Goal: Task Accomplishment & Management: Use online tool/utility

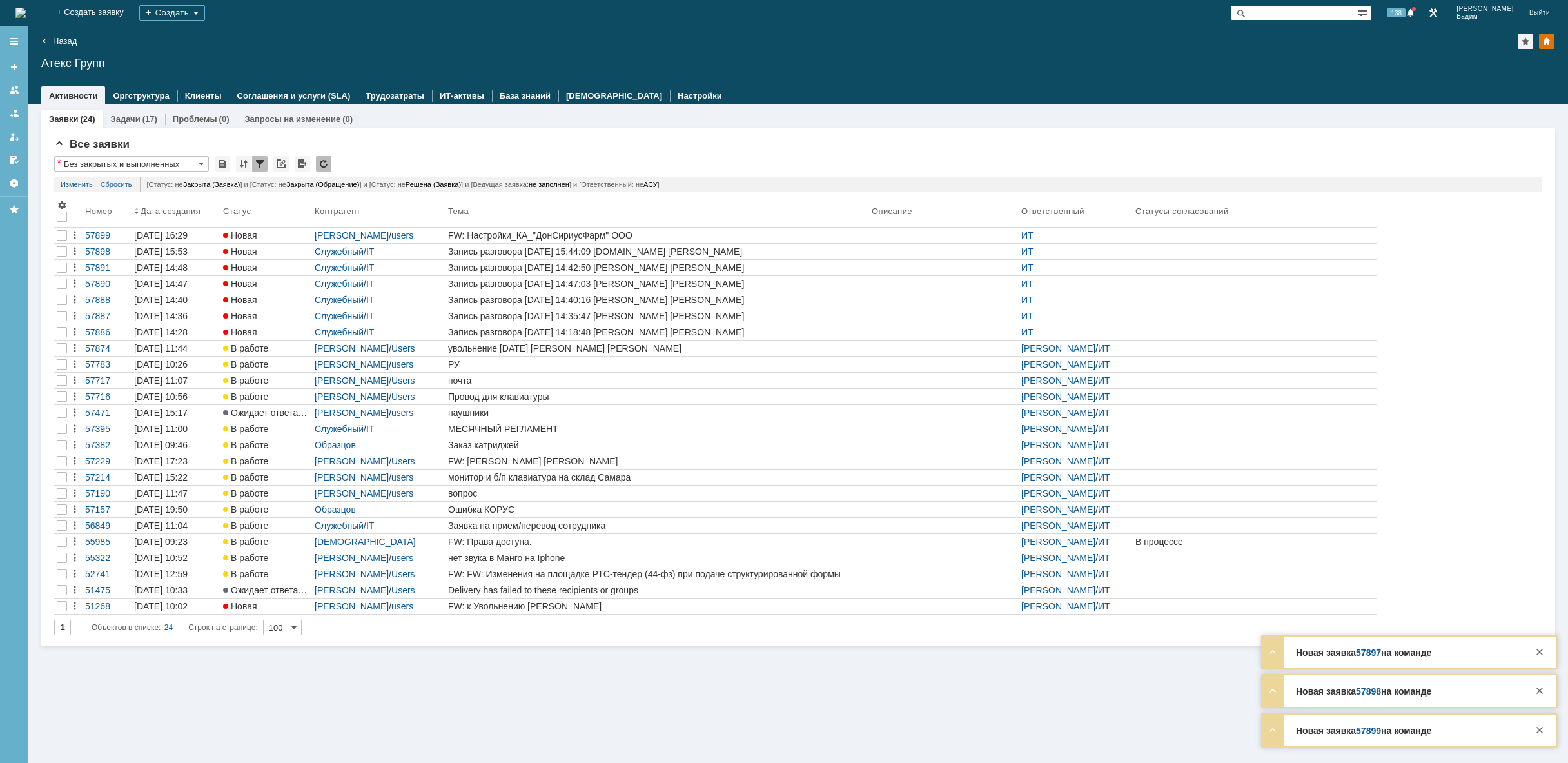
click at [740, 234] on div "FW: Настройки_КА_"ДонСириусФарм" ООО" at bounding box center [657, 236] width 419 height 10
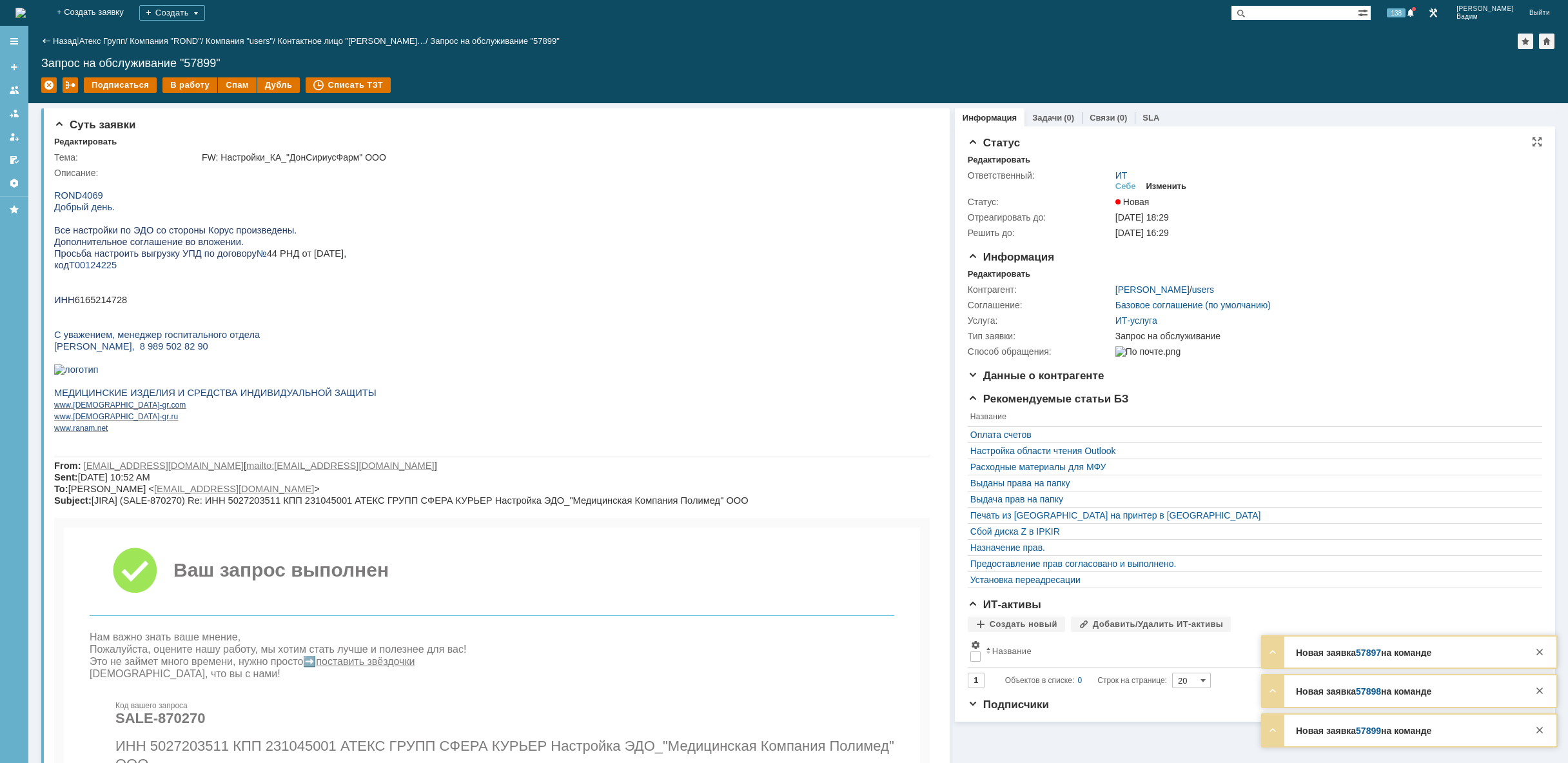
click at [1168, 182] on div "Изменить" at bounding box center [1167, 186] width 41 height 10
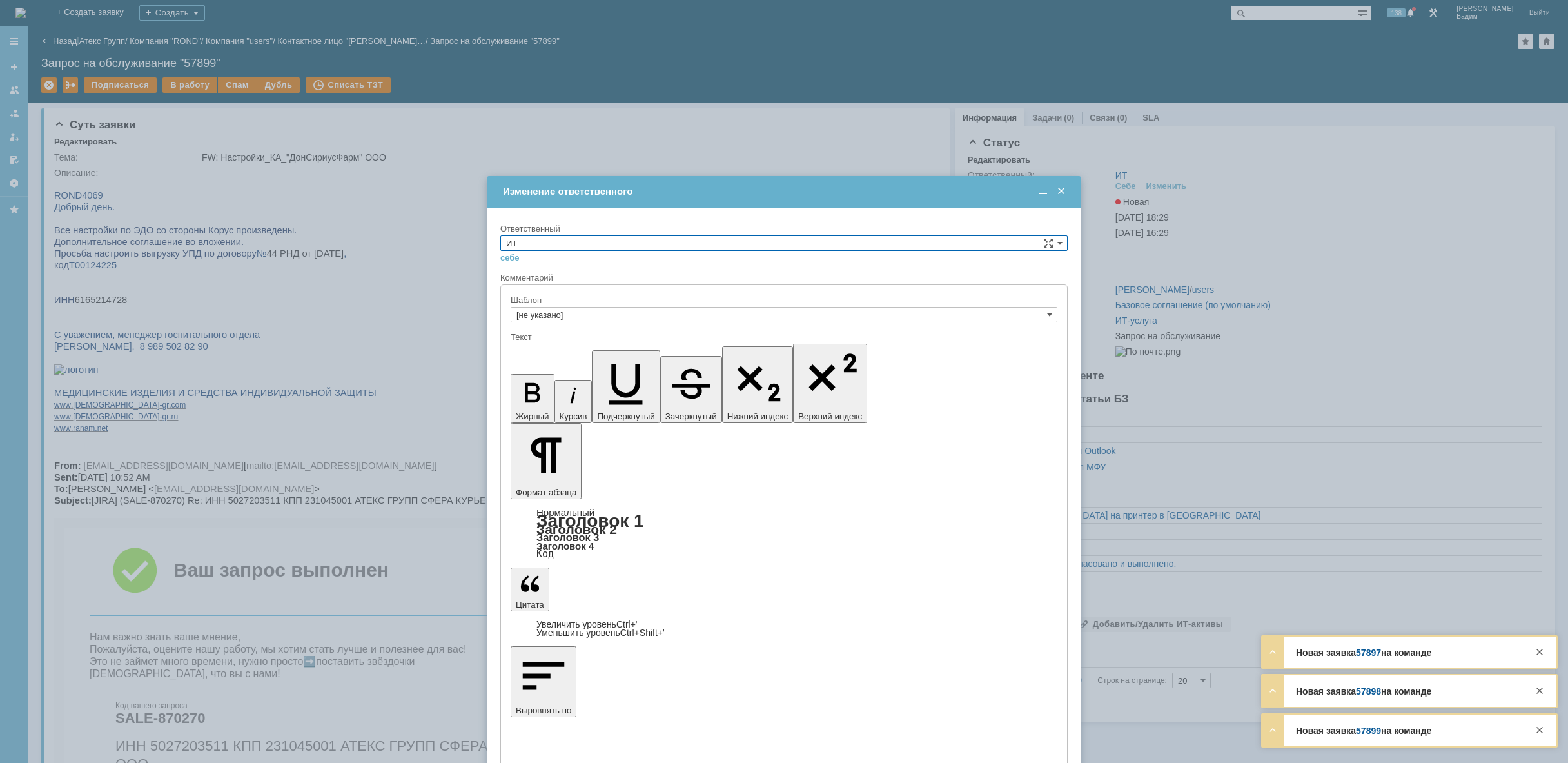
click at [746, 243] on input "ИТ" at bounding box center [784, 243] width 568 height 16
click at [627, 349] on span "АСУ" at bounding box center [784, 350] width 556 height 10
type input "АСУ"
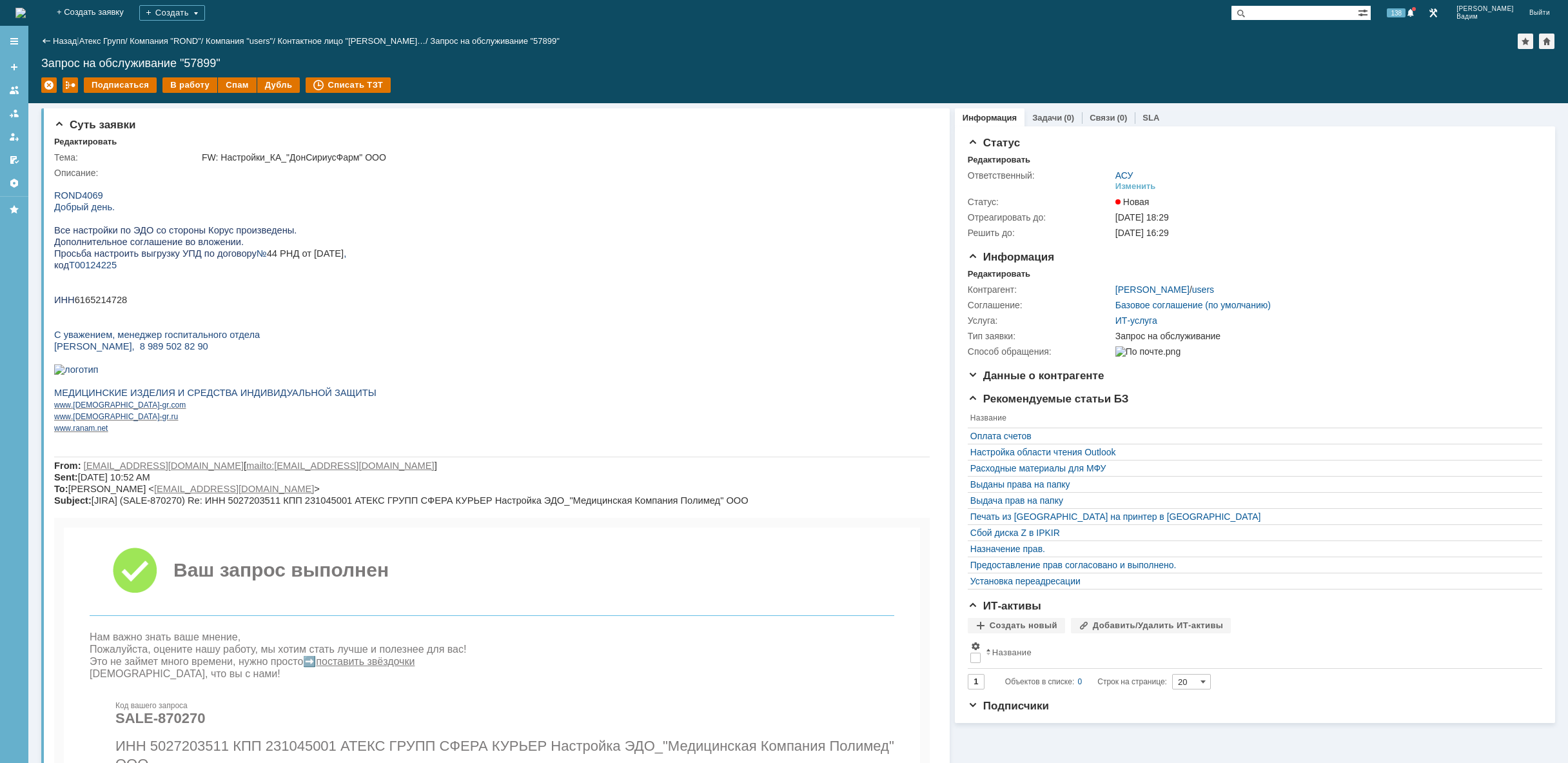
click at [26, 8] on img at bounding box center [21, 13] width 10 height 10
